Goal: Information Seeking & Learning: Learn about a topic

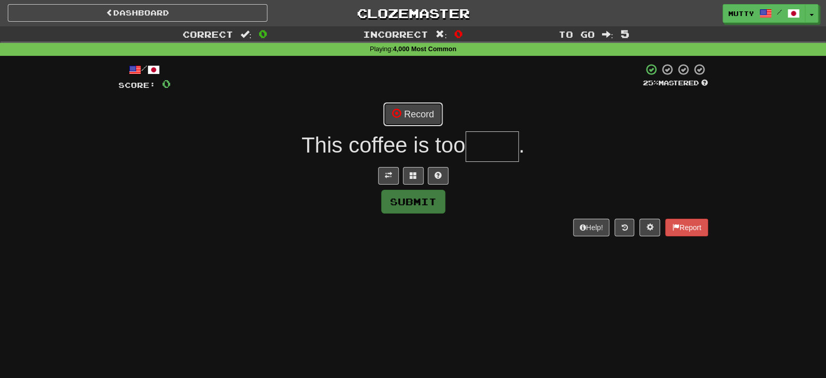
click at [415, 114] on button "Record" at bounding box center [413, 114] width 60 height 24
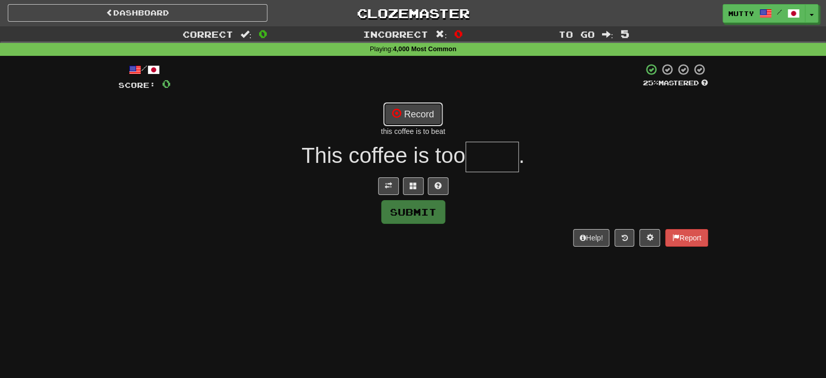
click at [410, 112] on button "Record" at bounding box center [413, 114] width 60 height 24
click at [432, 188] on button at bounding box center [438, 187] width 21 height 18
click at [403, 115] on button "Record" at bounding box center [413, 114] width 60 height 24
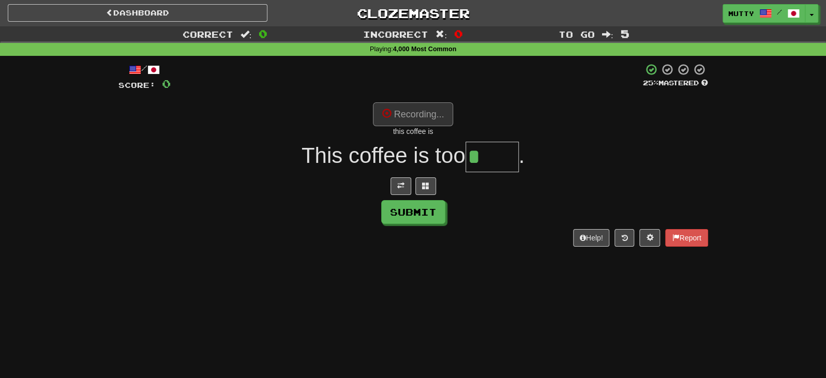
type input "******"
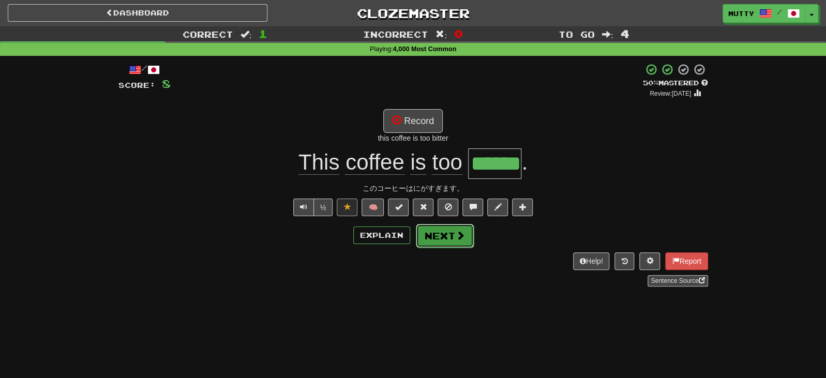
click at [439, 239] on button "Next" at bounding box center [445, 236] width 58 height 24
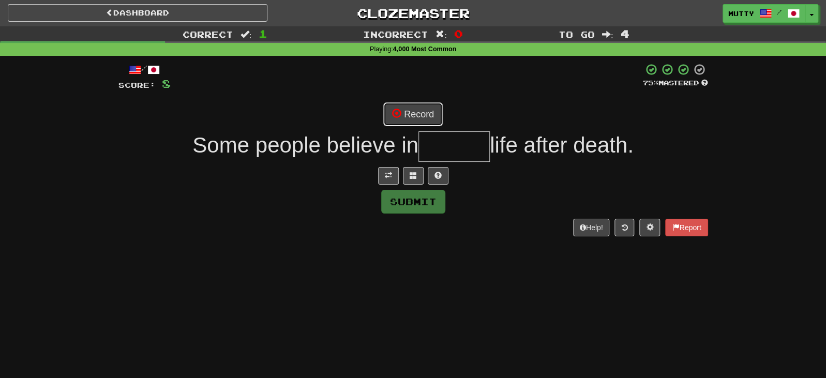
click at [413, 108] on button "Record" at bounding box center [413, 114] width 60 height 24
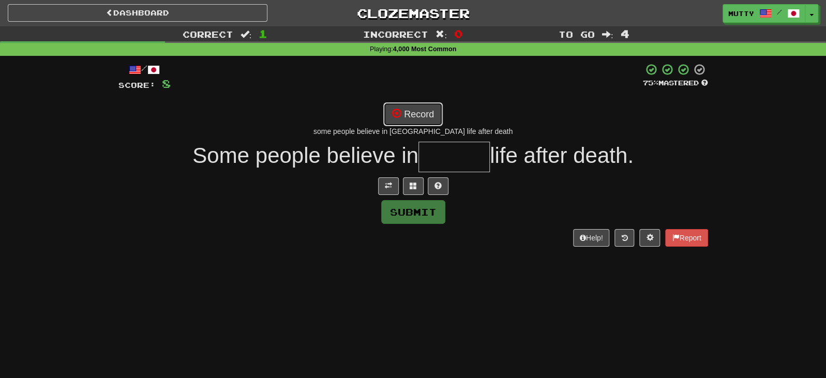
click at [430, 124] on button "Record" at bounding box center [413, 114] width 60 height 24
click at [415, 119] on button "Record" at bounding box center [413, 114] width 60 height 24
type input "*******"
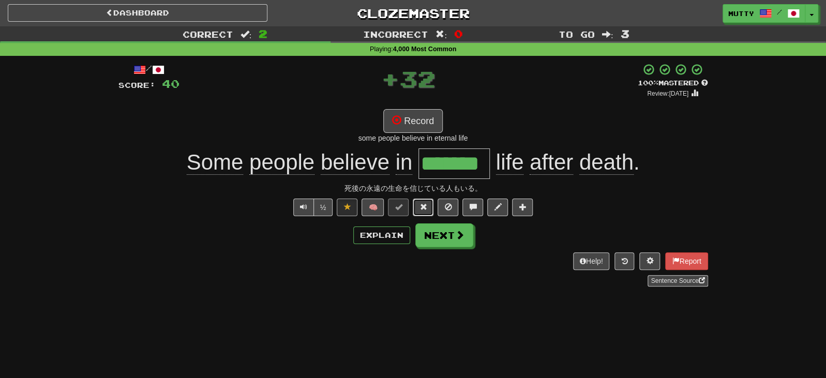
click at [422, 207] on span at bounding box center [423, 206] width 7 height 7
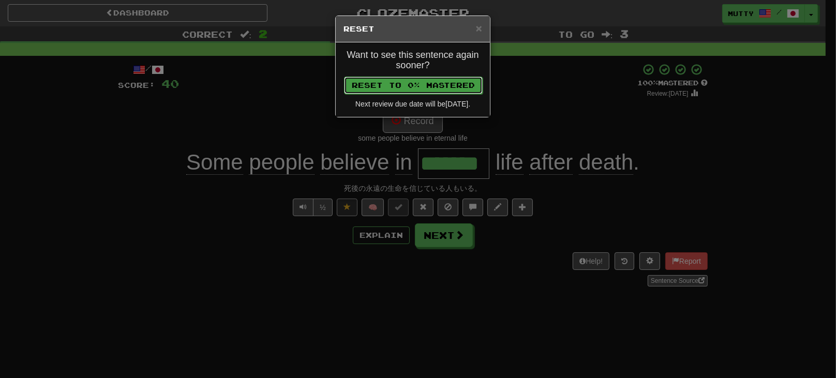
click at [441, 90] on button "Reset to 0% Mastered" at bounding box center [413, 86] width 139 height 18
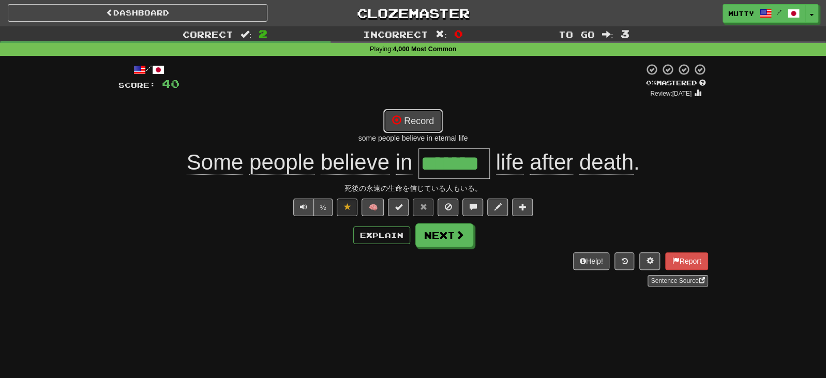
click at [428, 128] on button "Record" at bounding box center [413, 121] width 60 height 24
click at [454, 244] on button "Next" at bounding box center [445, 236] width 58 height 24
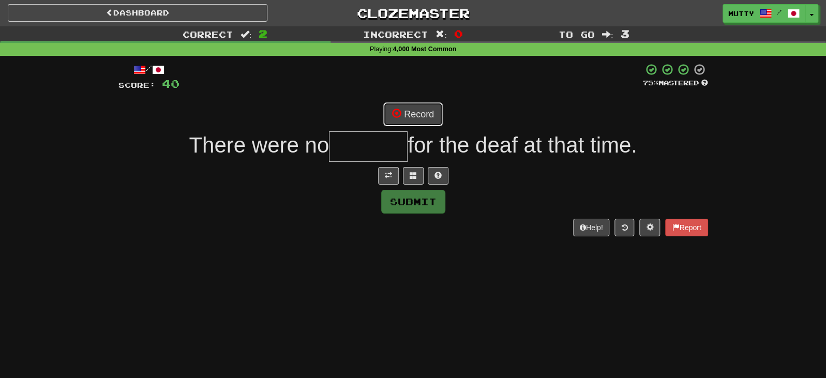
click at [429, 117] on button "Record" at bounding box center [413, 114] width 60 height 24
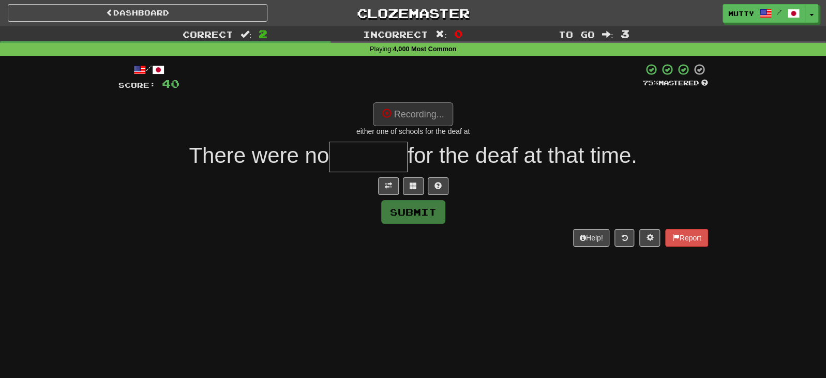
type input "*******"
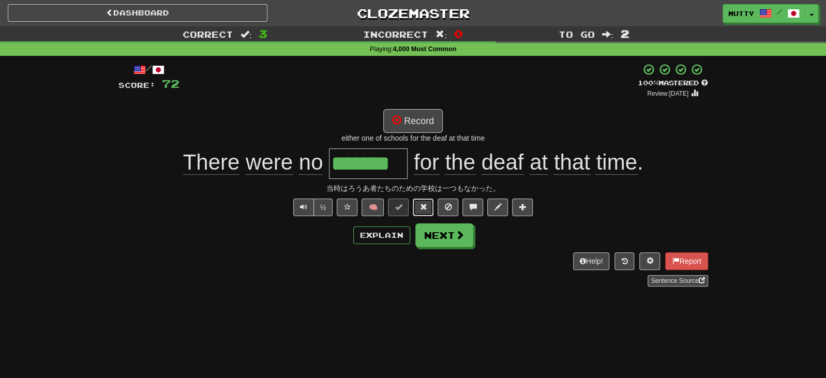
click at [423, 208] on span at bounding box center [423, 206] width 7 height 7
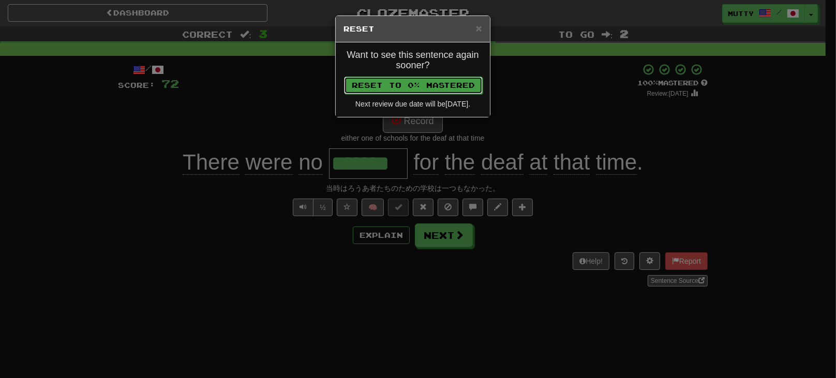
click at [441, 80] on button "Reset to 0% Mastered" at bounding box center [413, 86] width 139 height 18
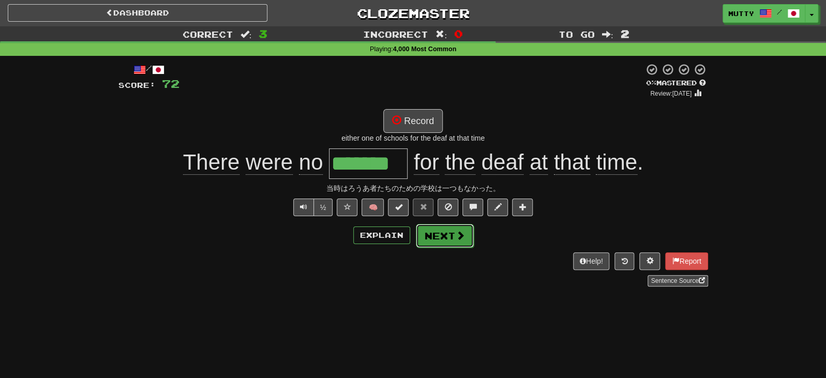
click at [425, 243] on button "Next" at bounding box center [445, 236] width 58 height 24
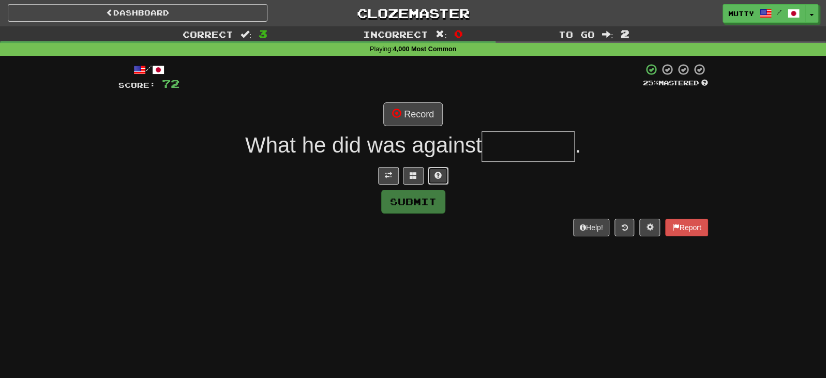
click at [441, 177] on button at bounding box center [438, 176] width 21 height 18
click at [412, 116] on button "Record" at bounding box center [413, 114] width 60 height 24
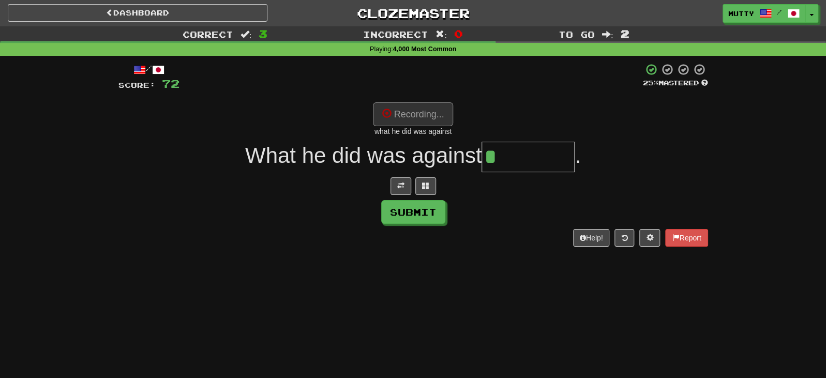
type input "********"
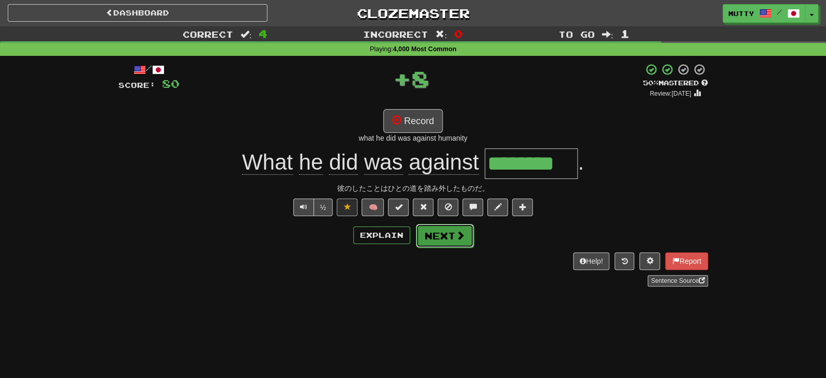
click at [435, 238] on button "Next" at bounding box center [445, 236] width 58 height 24
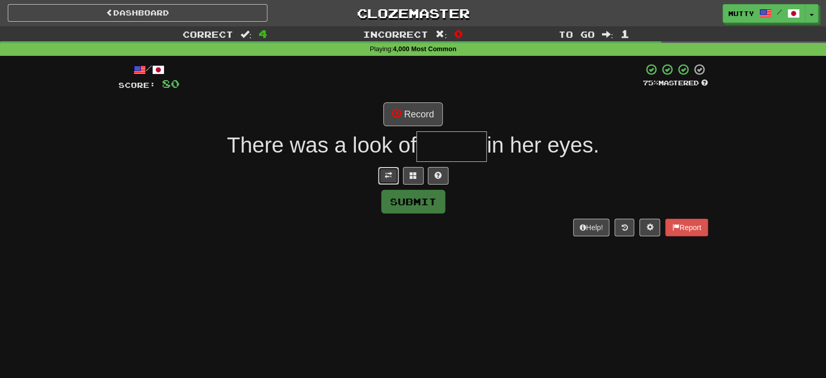
click at [390, 176] on span at bounding box center [388, 175] width 7 height 7
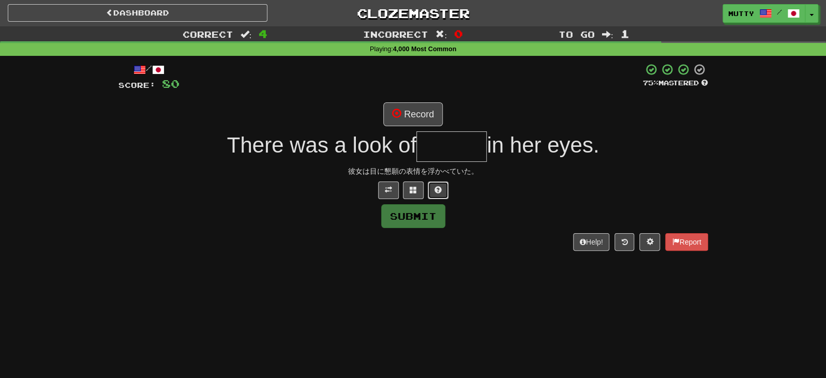
click at [438, 191] on span at bounding box center [438, 189] width 7 height 7
click at [409, 109] on button "Record" at bounding box center [413, 114] width 60 height 24
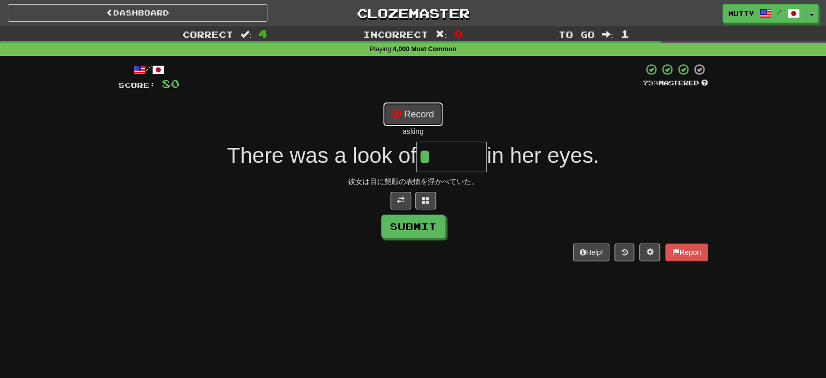
click at [412, 111] on button "Record" at bounding box center [413, 114] width 60 height 24
type input "******"
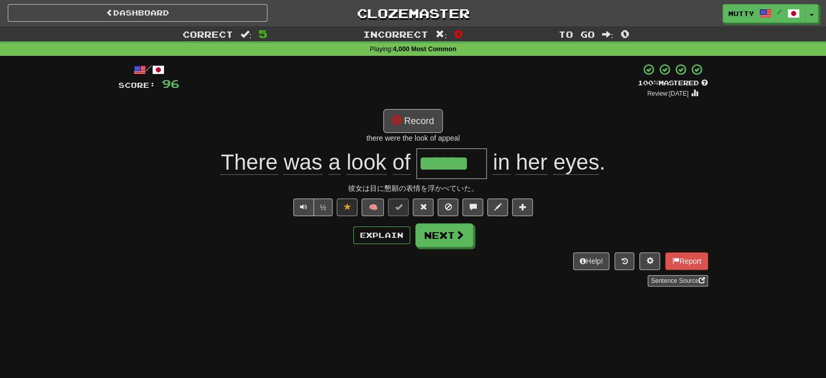
drag, startPoint x: 419, startPoint y: 163, endPoint x: 545, endPoint y: 182, distance: 127.3
click at [545, 182] on div "/ Score: 96 + 16 100 % Mastered Review: [DATE] Record there were the look of ap…" at bounding box center [414, 175] width 590 height 224
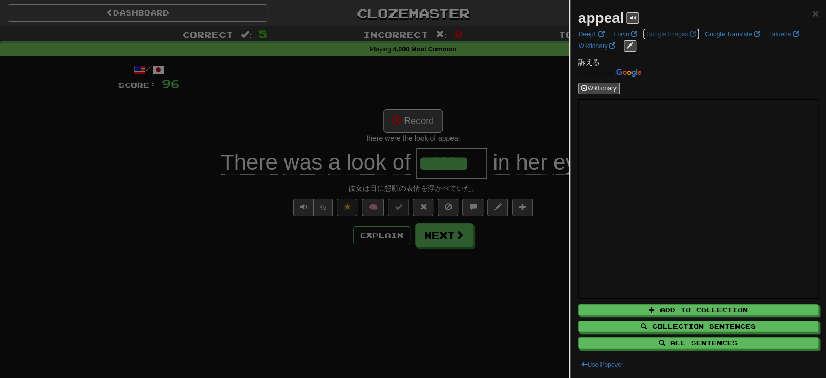
click at [656, 35] on link "Google Images" at bounding box center [671, 33] width 56 height 11
click at [584, 32] on link "DeepL" at bounding box center [592, 33] width 32 height 11
click at [286, 262] on div at bounding box center [413, 189] width 826 height 378
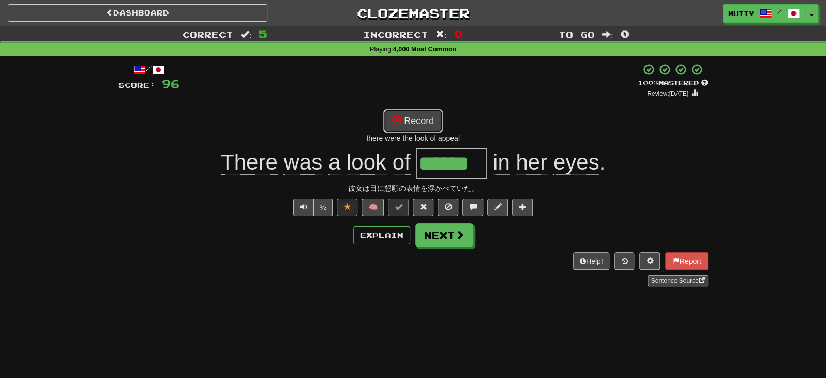
click at [422, 122] on button "Record" at bounding box center [413, 121] width 60 height 24
click at [449, 234] on button "Next" at bounding box center [445, 236] width 58 height 24
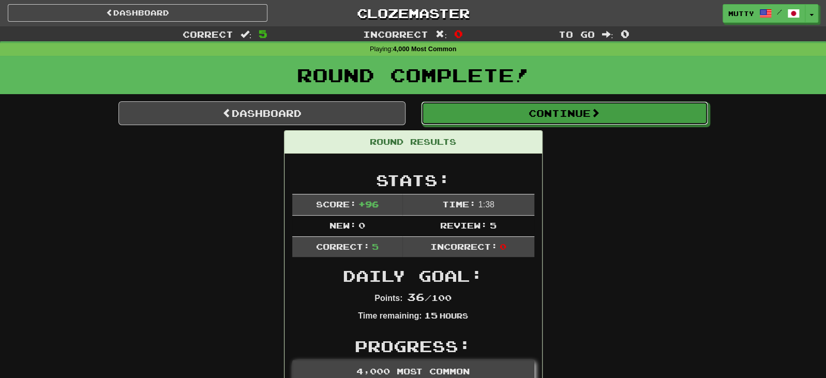
click at [556, 116] on button "Continue" at bounding box center [564, 113] width 287 height 24
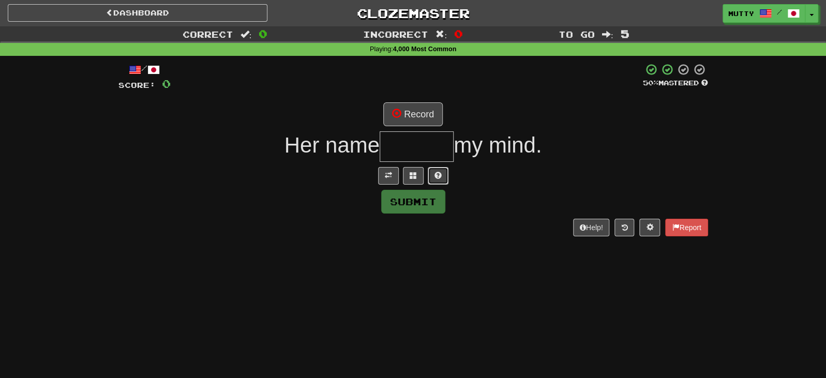
click at [430, 175] on button at bounding box center [438, 176] width 21 height 18
click at [397, 180] on button at bounding box center [401, 176] width 21 height 18
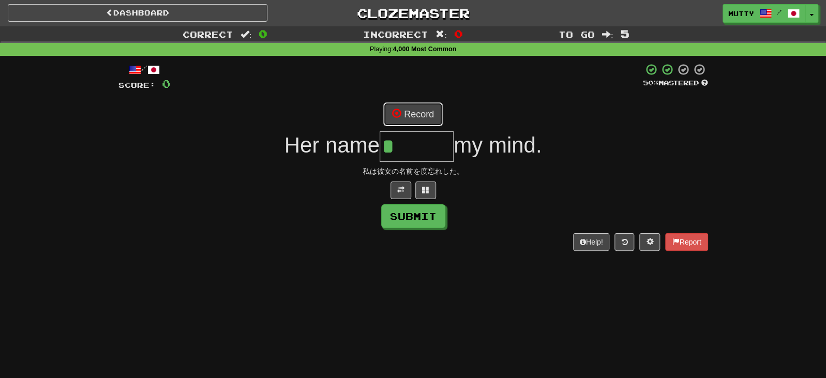
click at [426, 108] on button "Record" at bounding box center [413, 114] width 60 height 24
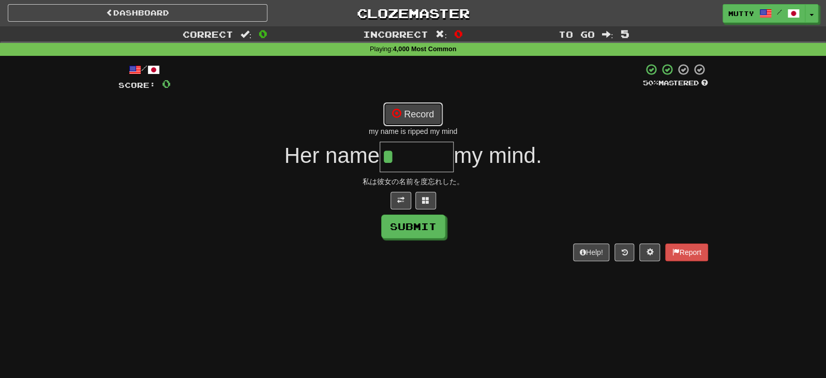
click at [403, 107] on button "Record" at bounding box center [413, 114] width 60 height 24
click at [436, 123] on button "Record" at bounding box center [413, 114] width 60 height 24
type input "*******"
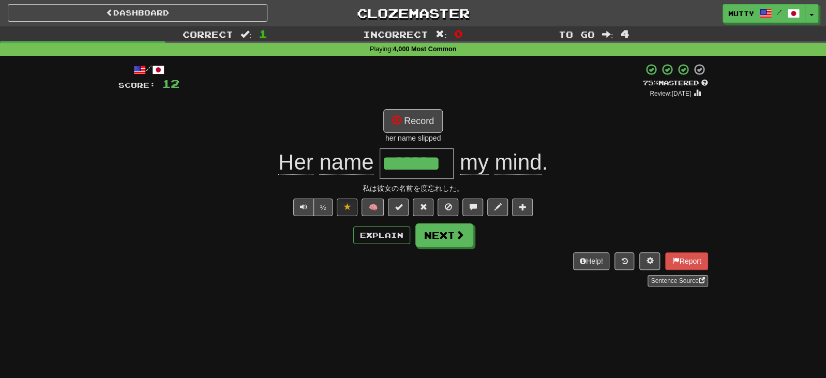
click at [422, 220] on div "/ Score: 12 + 12 75 % Mastered Review: [DATE] Record her name slipped Her name …" at bounding box center [414, 175] width 590 height 224
click at [431, 239] on button "Next" at bounding box center [445, 236] width 58 height 24
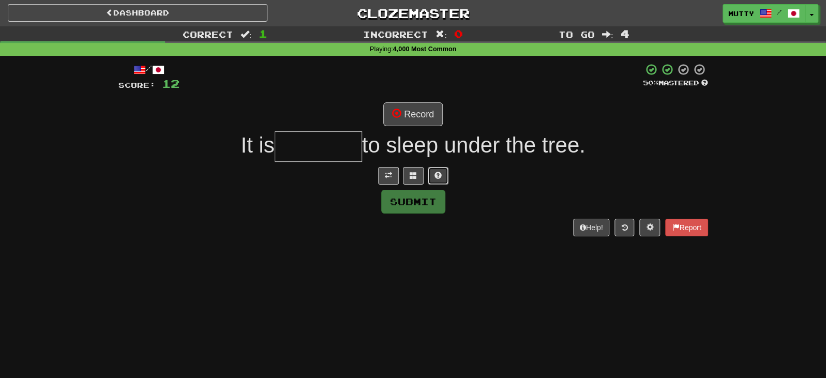
click at [436, 173] on span at bounding box center [438, 175] width 7 height 7
click at [400, 172] on span at bounding box center [400, 175] width 7 height 7
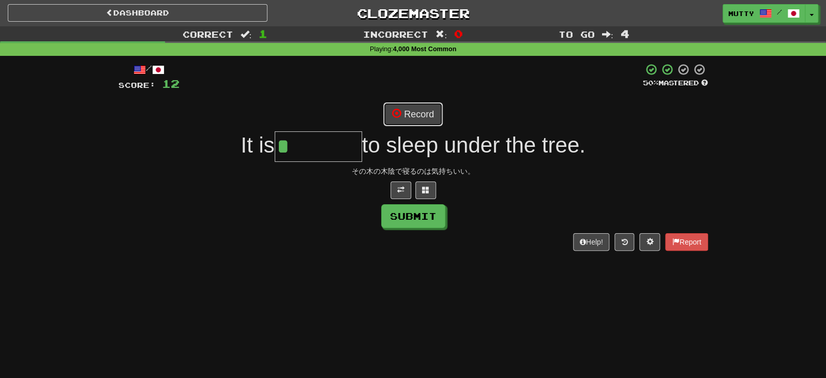
click at [436, 112] on button "Record" at bounding box center [413, 114] width 60 height 24
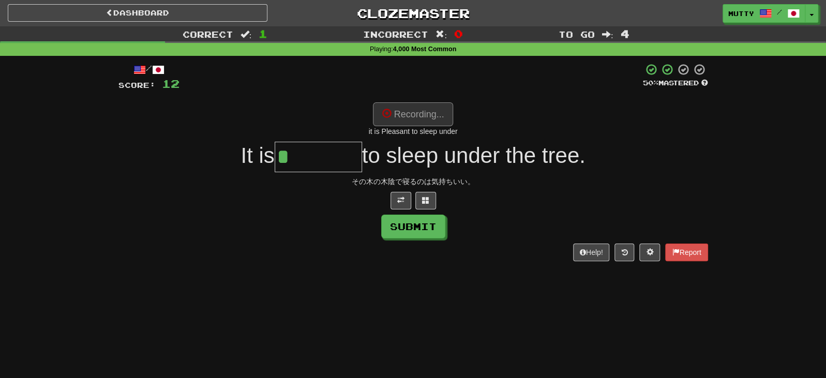
type input "********"
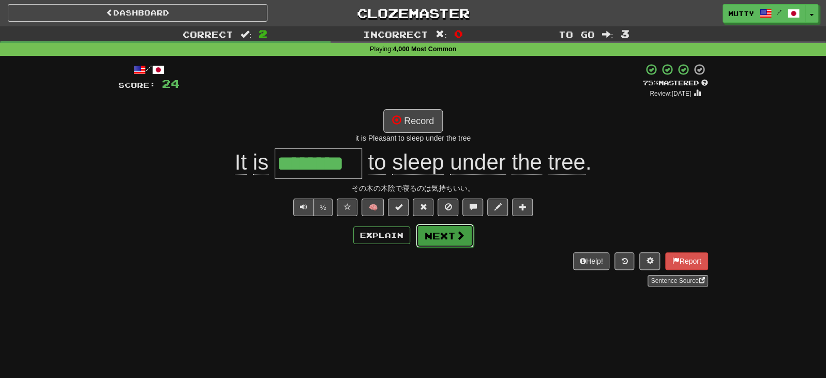
click at [453, 234] on button "Next" at bounding box center [445, 236] width 58 height 24
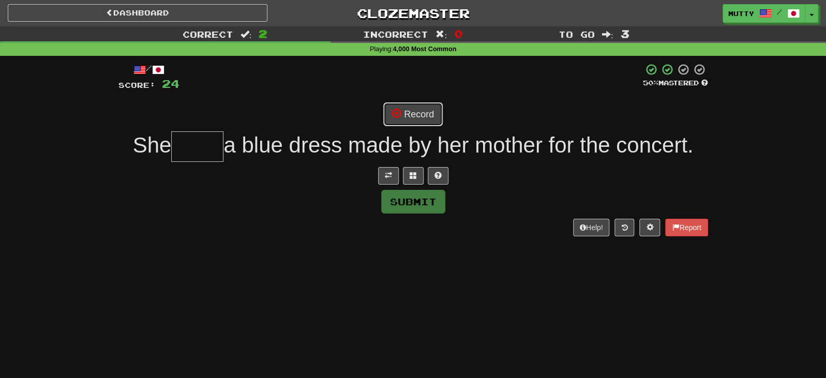
click at [427, 122] on button "Record" at bounding box center [413, 114] width 60 height 24
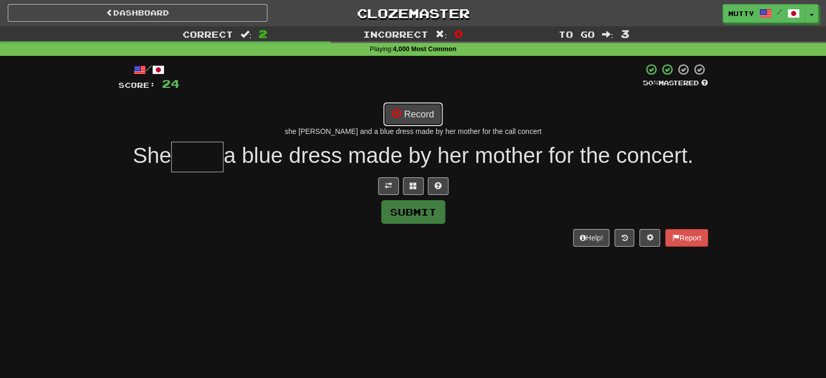
click at [426, 111] on button "Record" at bounding box center [413, 114] width 60 height 24
click at [188, 165] on input "text" at bounding box center [197, 157] width 52 height 31
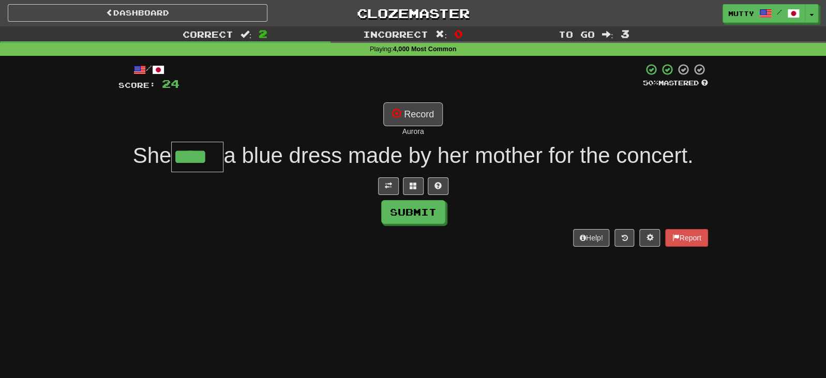
type input "****"
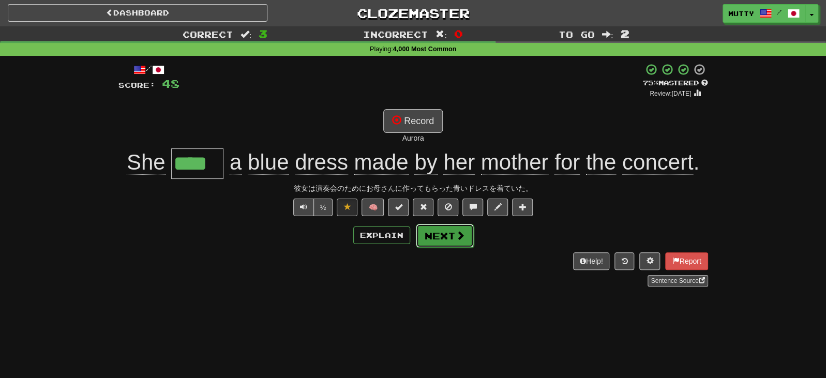
click at [451, 235] on button "Next" at bounding box center [445, 236] width 58 height 24
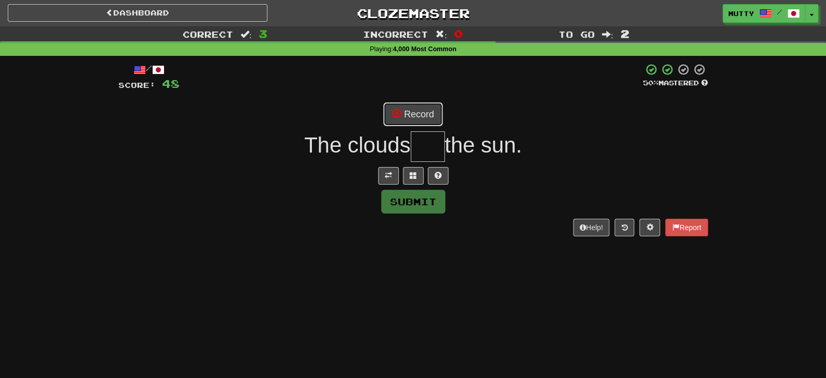
click at [411, 122] on button "Record" at bounding box center [413, 114] width 60 height 24
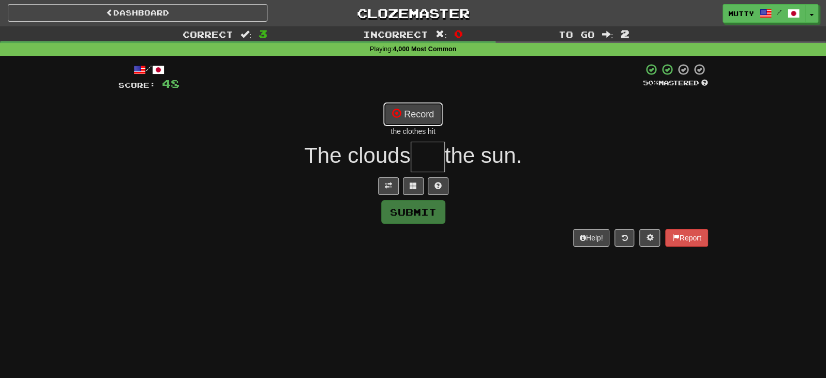
click at [434, 114] on button "Record" at bounding box center [413, 114] width 60 height 24
type input "***"
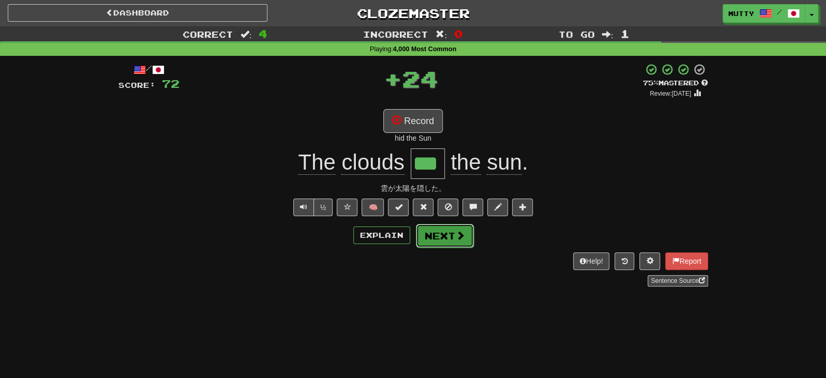
click at [431, 235] on button "Next" at bounding box center [445, 236] width 58 height 24
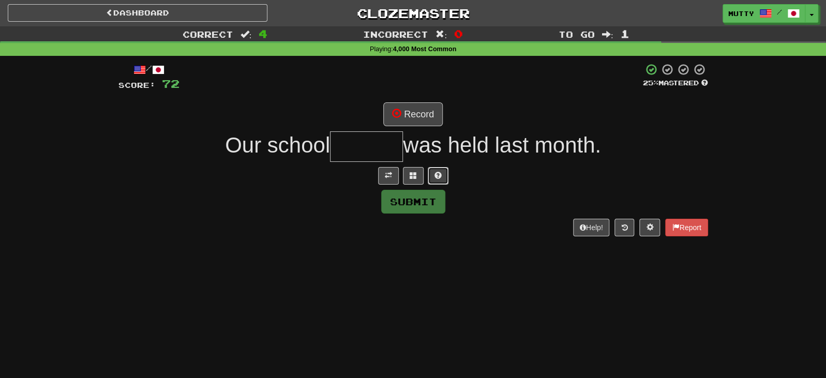
click at [430, 173] on button at bounding box center [438, 176] width 21 height 18
click at [435, 108] on button "Record" at bounding box center [413, 114] width 60 height 24
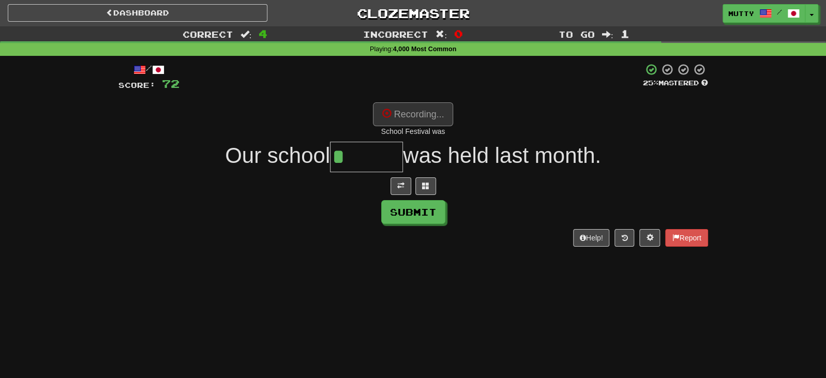
type input "********"
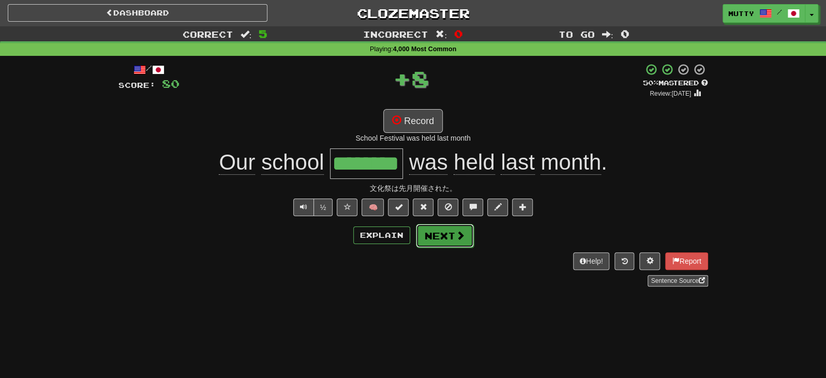
click at [439, 240] on button "Next" at bounding box center [445, 236] width 58 height 24
